Goal: Information Seeking & Learning: Compare options

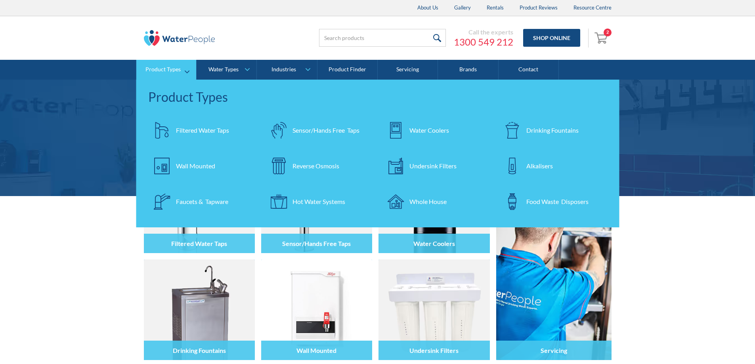
click at [201, 135] on div "Filtered Water Taps" at bounding box center [202, 131] width 53 height 10
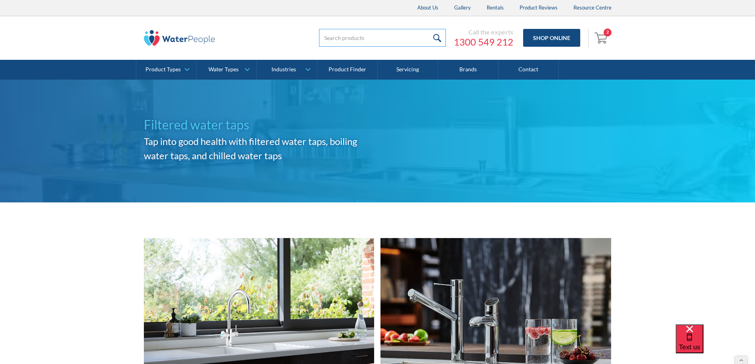
click at [331, 43] on input "search" at bounding box center [382, 38] width 127 height 18
type input "miniboil"
click at [429, 29] on input "submit" at bounding box center [437, 38] width 17 height 18
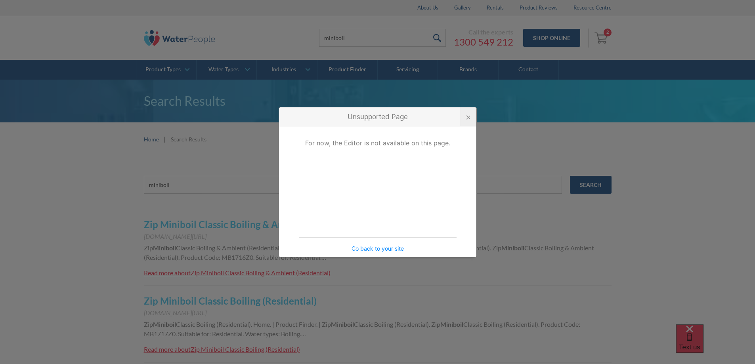
click at [467, 117] on div at bounding box center [468, 117] width 4 height 4
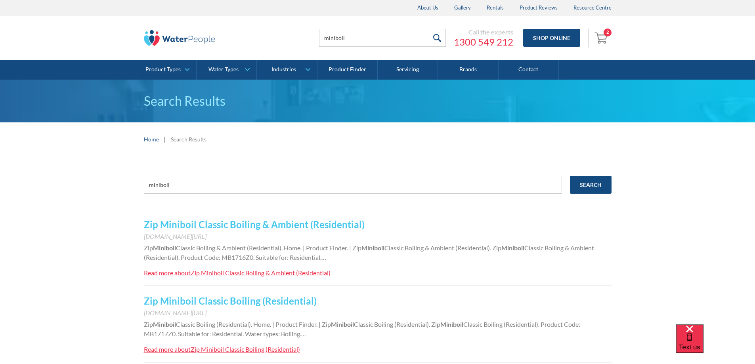
click at [286, 228] on link "Zip Miniboil Classic Boiling & Ambient (Residential)" at bounding box center [254, 224] width 221 height 11
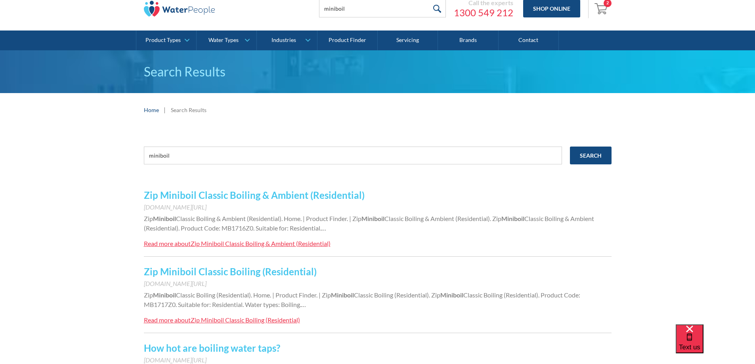
scroll to position [79, 0]
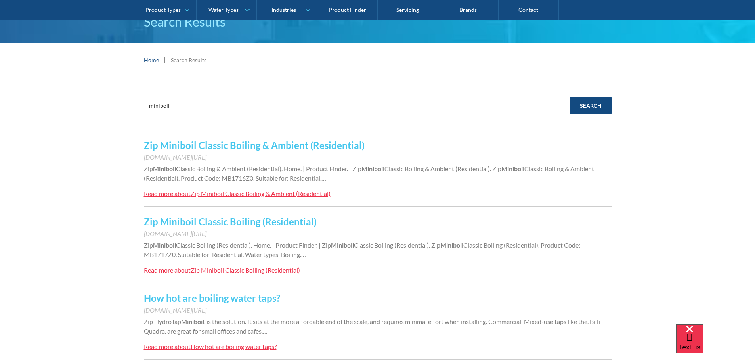
click at [271, 221] on link "Zip Miniboil Classic Boiling (Residential)" at bounding box center [230, 221] width 173 height 11
click at [282, 149] on link "Zip Miniboil Classic Boiling & Ambient (Residential)" at bounding box center [254, 145] width 221 height 11
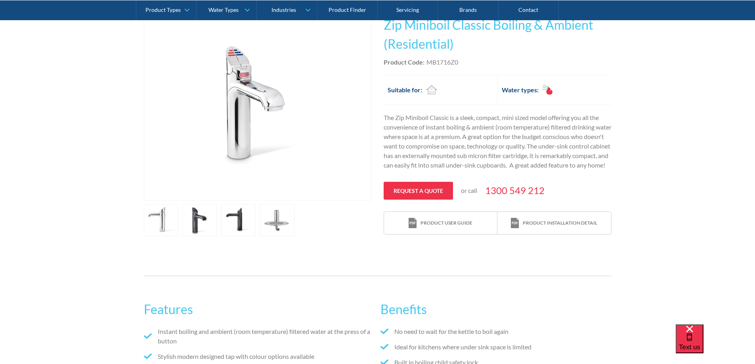
scroll to position [159, 0]
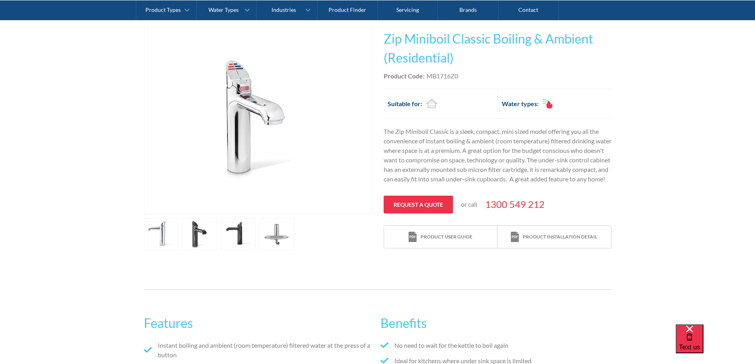
click at [440, 78] on div "MB1716Z0" at bounding box center [442, 76] width 32 height 10
copy div "MB1716Z0"
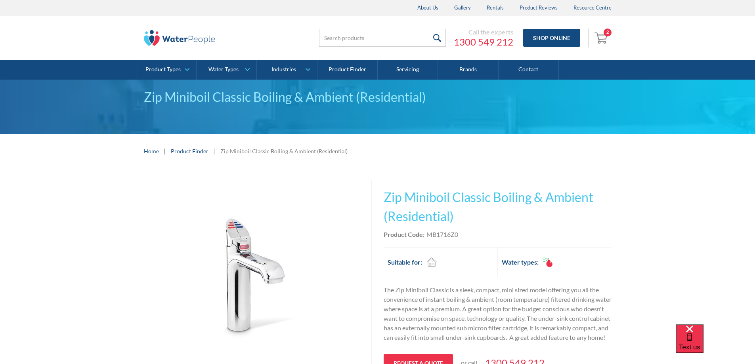
click at [334, 48] on div "Call the experts 1300 549 212 Shop Online 2 Your Cart Doulton Ceramic Ultracarb…" at bounding box center [452, 38] width 317 height 24
click at [329, 42] on input "search" at bounding box center [382, 38] width 127 height 18
type input "billi sahara"
click at [429, 29] on input "submit" at bounding box center [437, 38] width 17 height 18
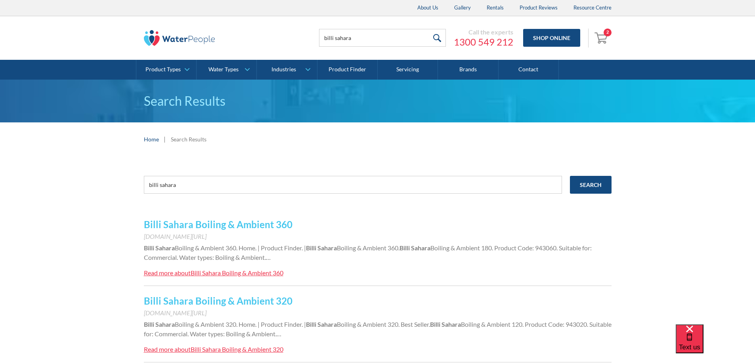
scroll to position [40, 0]
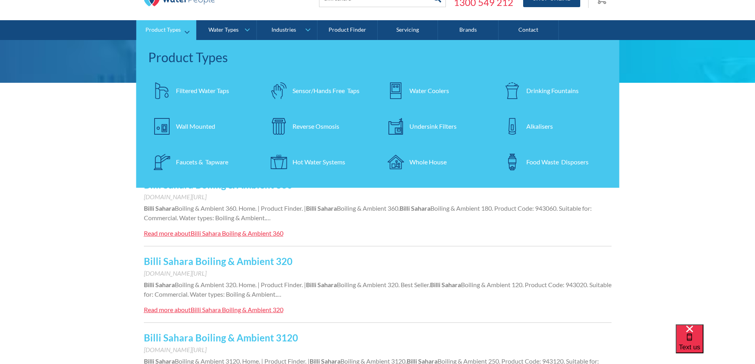
click at [204, 86] on link "Filtered Water Taps" at bounding box center [202, 91] width 109 height 28
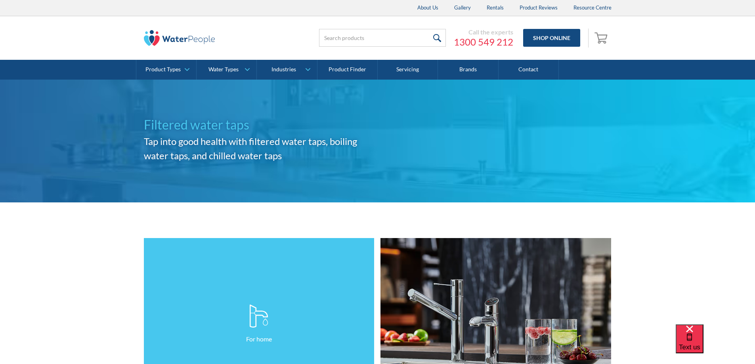
click at [229, 265] on link "For home" at bounding box center [259, 324] width 231 height 172
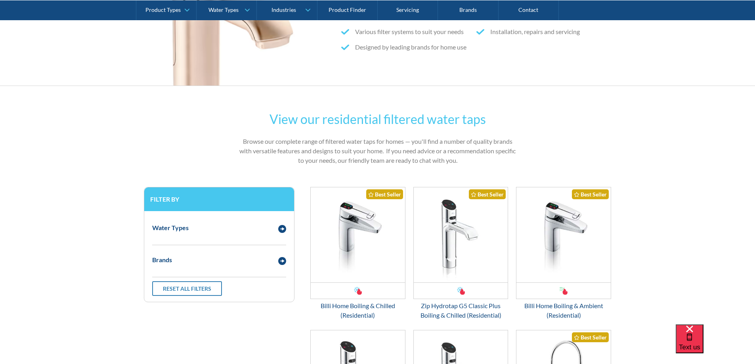
scroll to position [317, 0]
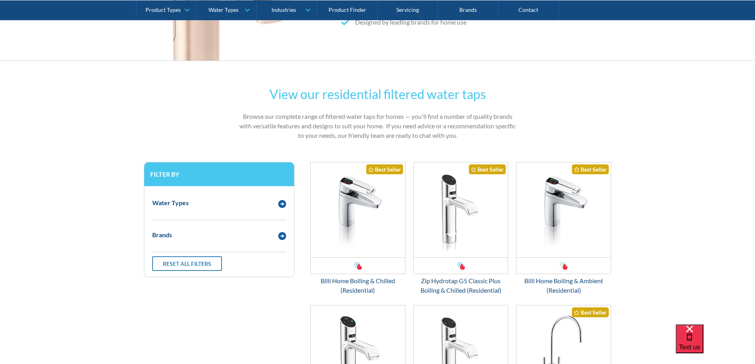
click at [236, 203] on div "Water Types" at bounding box center [211, 203] width 126 height 10
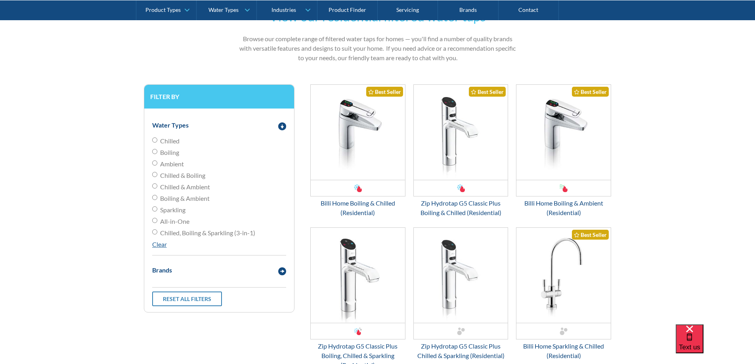
scroll to position [396, 0]
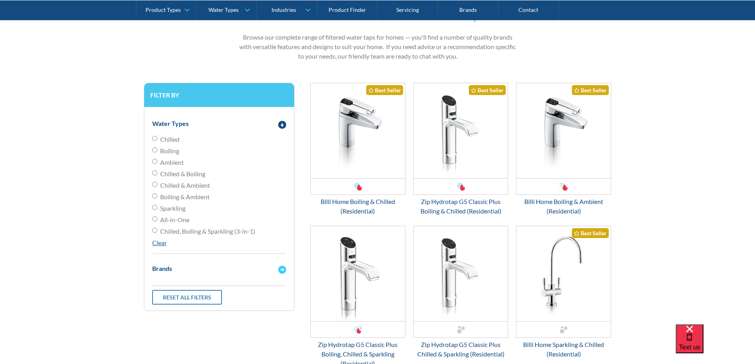
click at [195, 272] on div "Brands" at bounding box center [211, 269] width 126 height 10
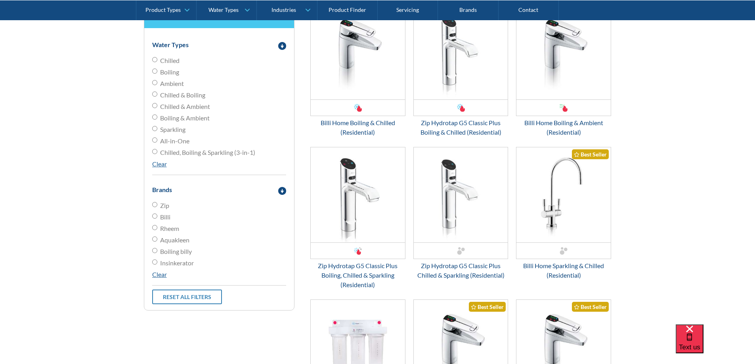
scroll to position [476, 0]
click at [168, 216] on span "Billi" at bounding box center [165, 217] width 10 height 10
click at [157, 216] on input "Billi" at bounding box center [154, 215] width 5 height 5
radio input "true"
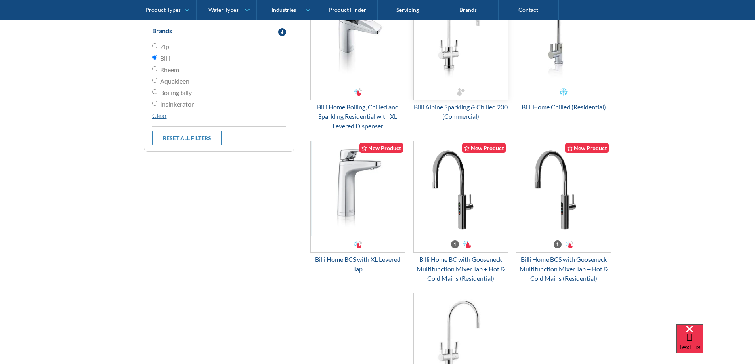
scroll to position [476, 0]
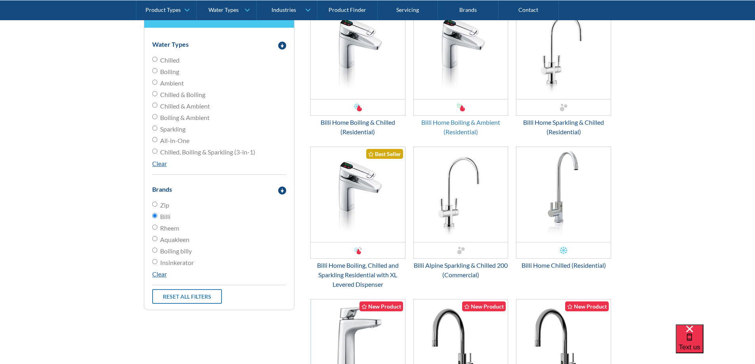
click at [456, 131] on div "Billi Home Boiling & Ambient (Residential)" at bounding box center [460, 127] width 95 height 19
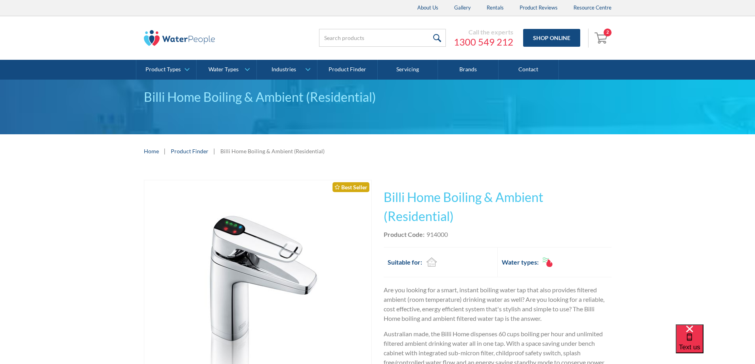
click at [441, 236] on div "914000" at bounding box center [436, 235] width 21 height 10
copy div "914000"
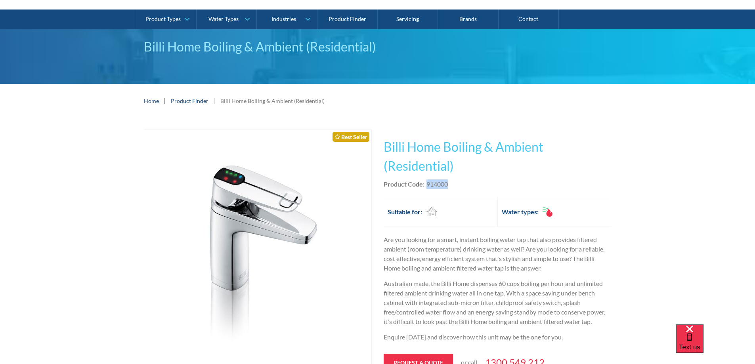
scroll to position [159, 0]
